Goal: Transaction & Acquisition: Purchase product/service

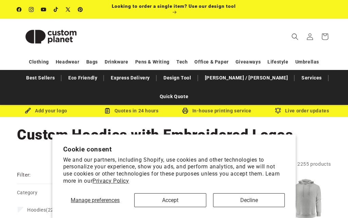
click at [88, 201] on span "Manage preferences" at bounding box center [95, 200] width 49 height 6
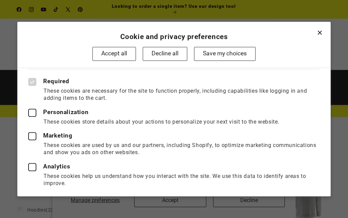
scroll to position [33, 0]
click at [221, 50] on button "Save my choices" at bounding box center [224, 54] width 61 height 14
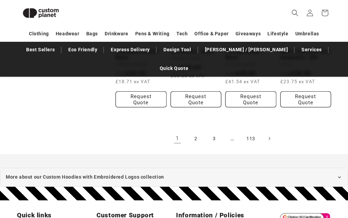
scroll to position [695, 0]
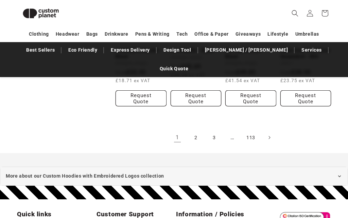
click at [185, 141] on ul "1 2 3 … 113" at bounding box center [222, 137] width 215 height 15
click at [194, 136] on link "2" at bounding box center [195, 137] width 15 height 15
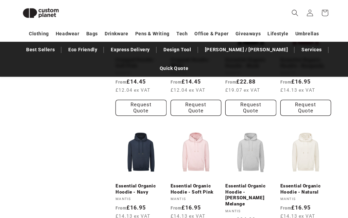
scroll to position [440, 0]
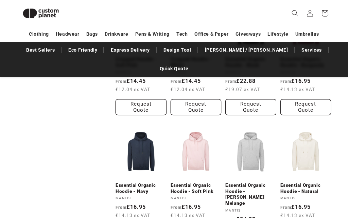
click at [86, 198] on aside "Filter: Remove all Category (0) Category Hoodies (2255) Hoodies (2255 products)…" at bounding box center [66, 74] width 98 height 712
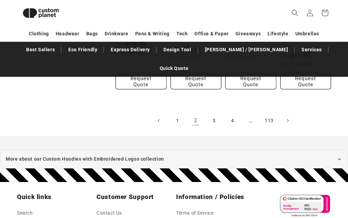
scroll to position [742, 0]
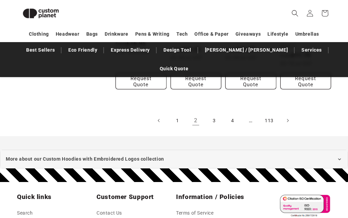
click at [214, 113] on link "3" at bounding box center [213, 120] width 15 height 15
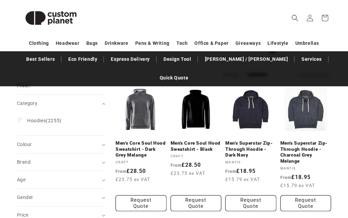
scroll to position [0, 0]
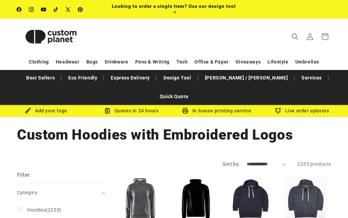
click at [102, 184] on summary "Category (0)" at bounding box center [61, 192] width 88 height 17
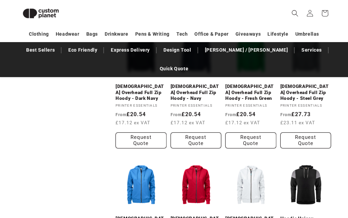
scroll to position [525, 0]
